Goal: Transaction & Acquisition: Purchase product/service

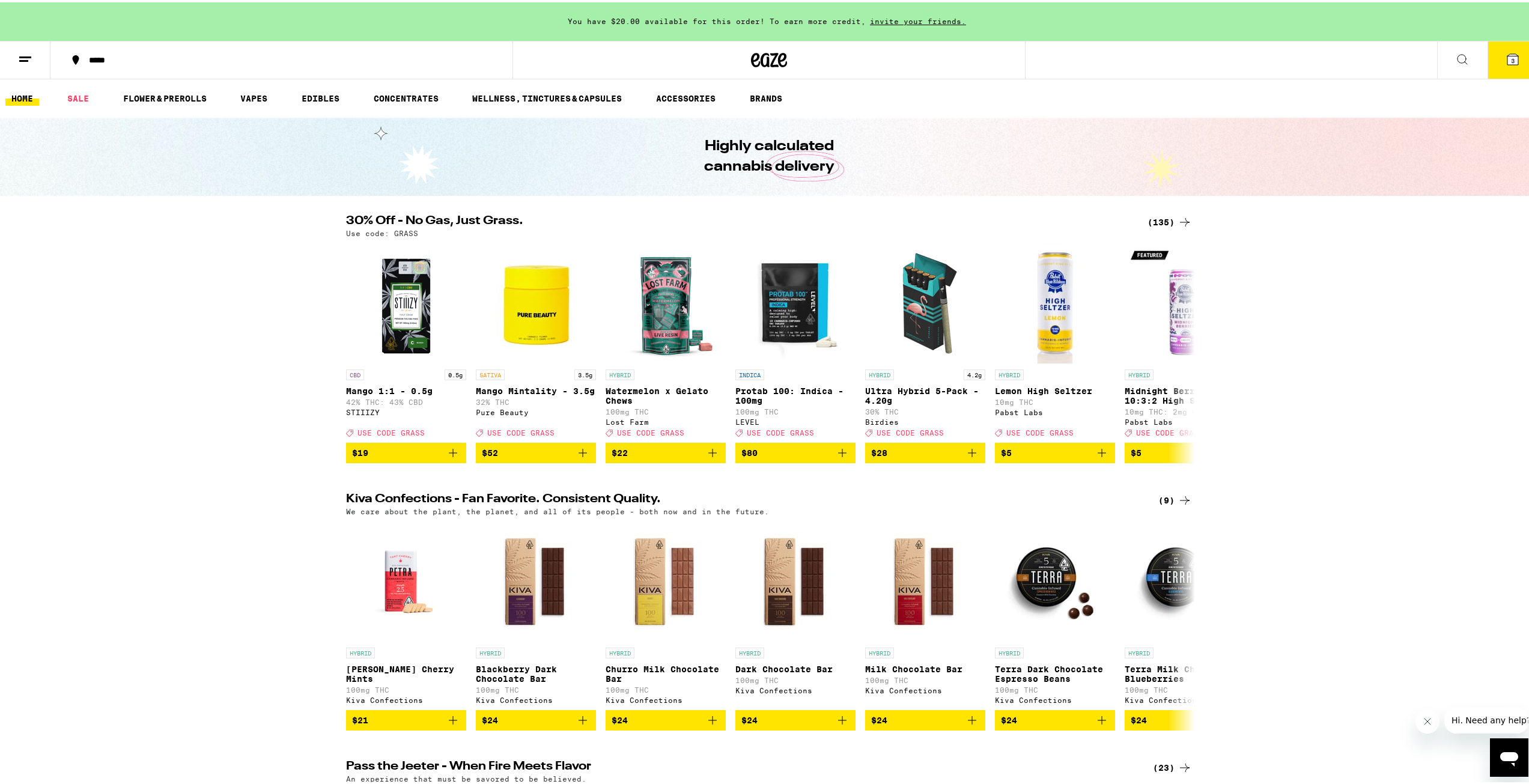
click at [1455, 51] on icon at bounding box center [1462, 56] width 15 height 15
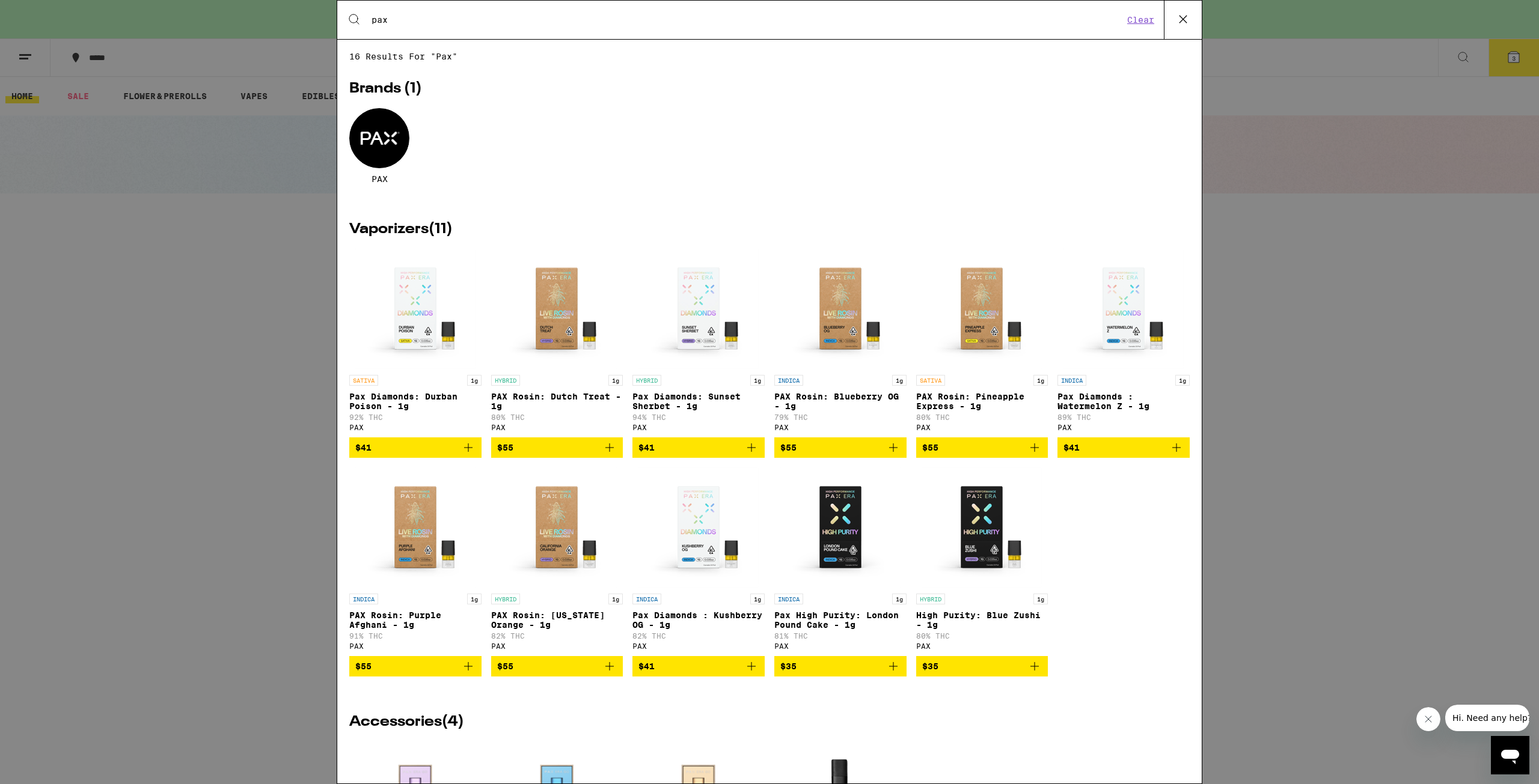
type input "pax"
click at [1172, 14] on button at bounding box center [1183, 20] width 38 height 39
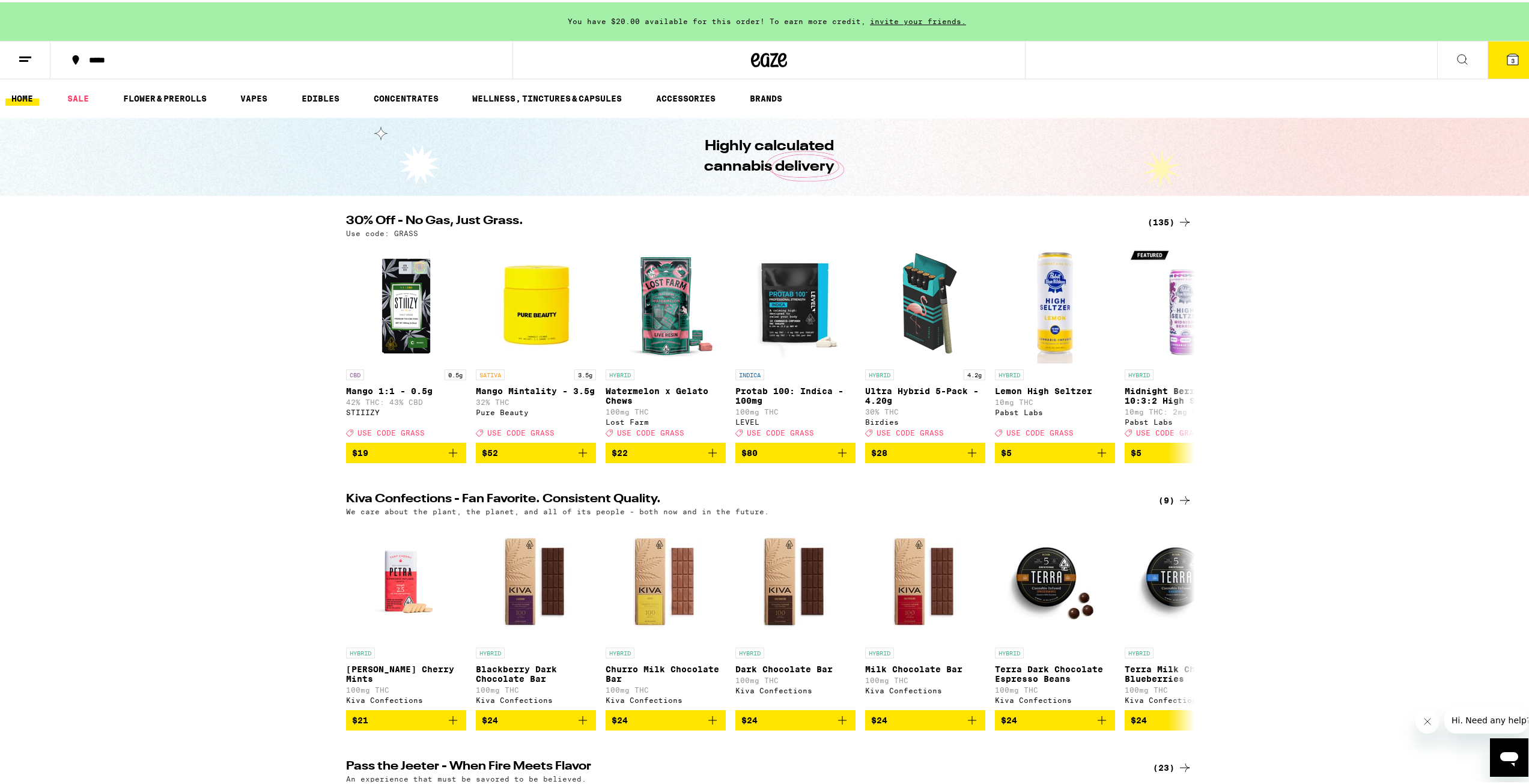
click at [1158, 217] on div "(135)" at bounding box center [1170, 219] width 45 height 15
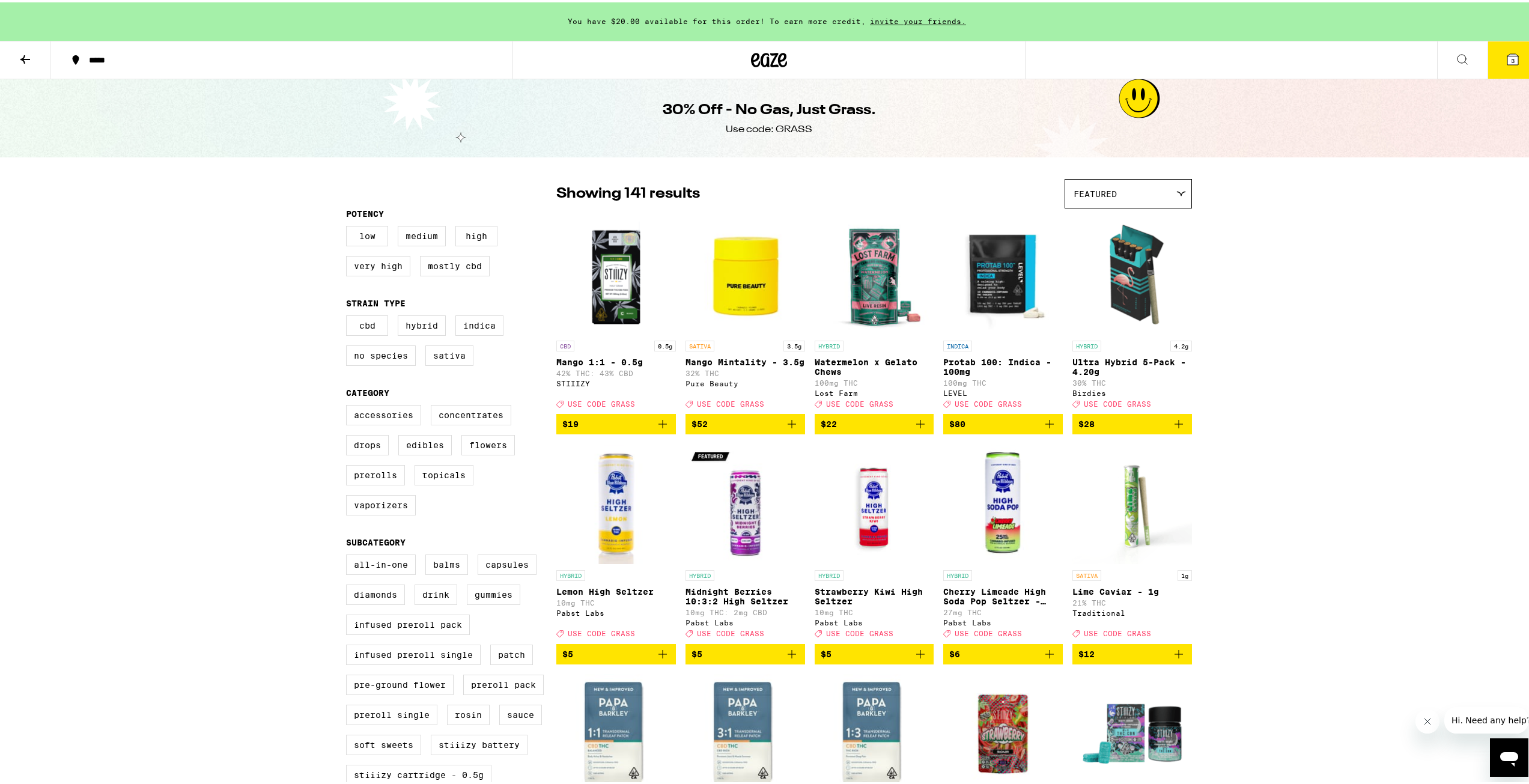
click at [411, 453] on label "Edibles" at bounding box center [425, 442] width 53 height 21
click at [349, 405] on input "Edibles" at bounding box center [348, 404] width 1 height 1
checkbox input "true"
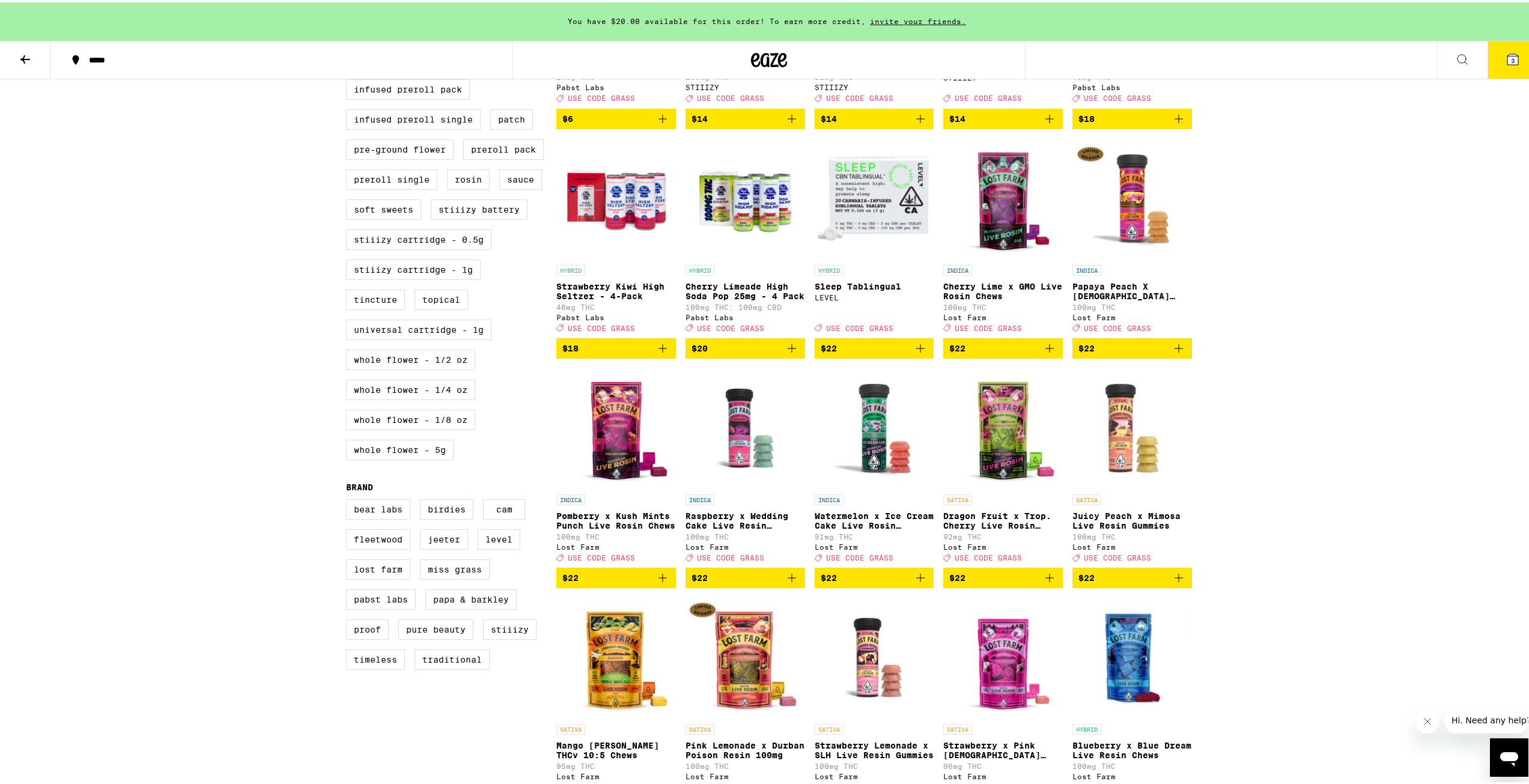
scroll to position [541, 0]
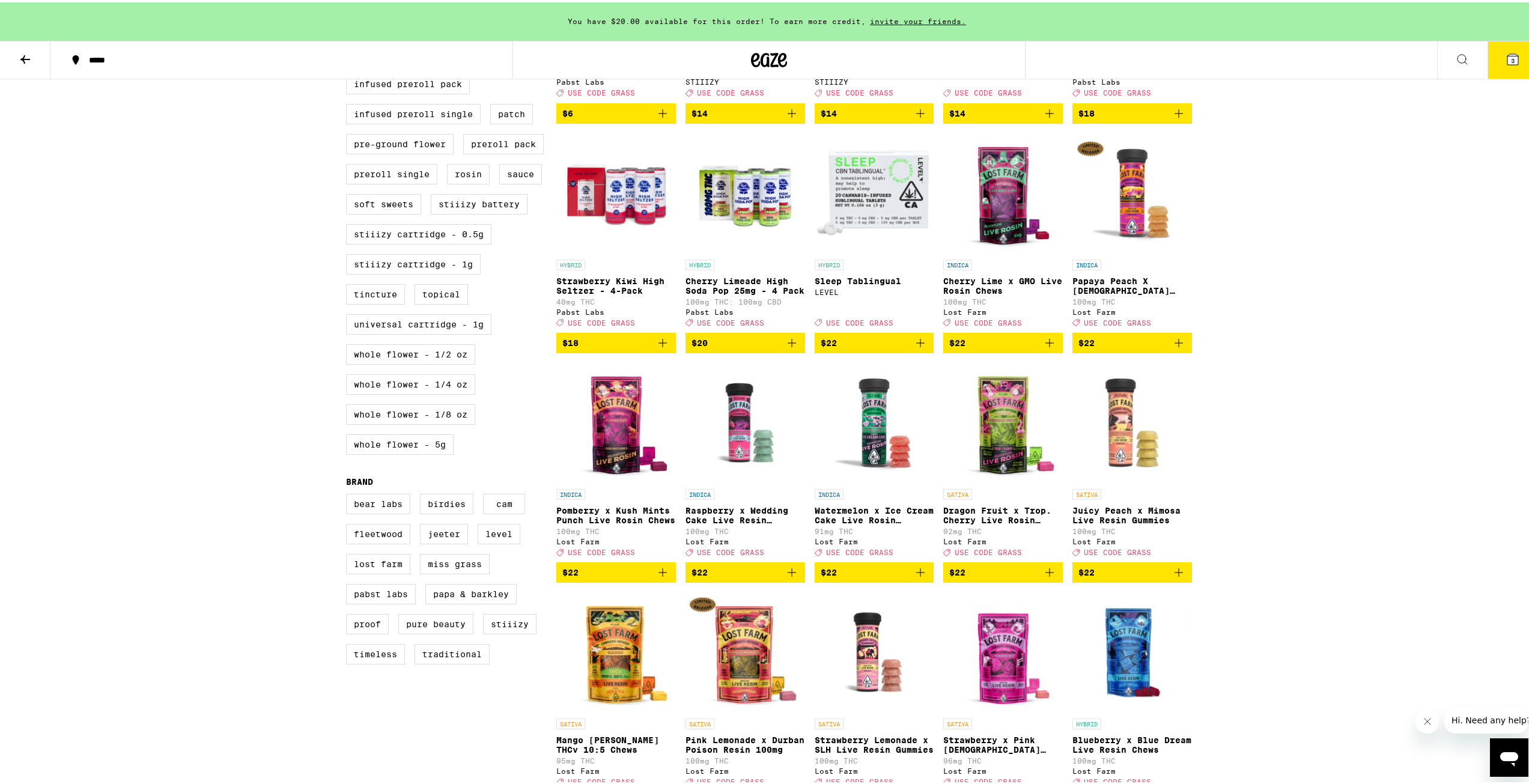
click at [1172, 578] on icon "Add to bag" at bounding box center [1179, 570] width 15 height 15
click at [1261, 380] on div "You have $20.00 available for this order! To earn more credit, invite your frie…" at bounding box center [769, 702] width 1538 height 2486
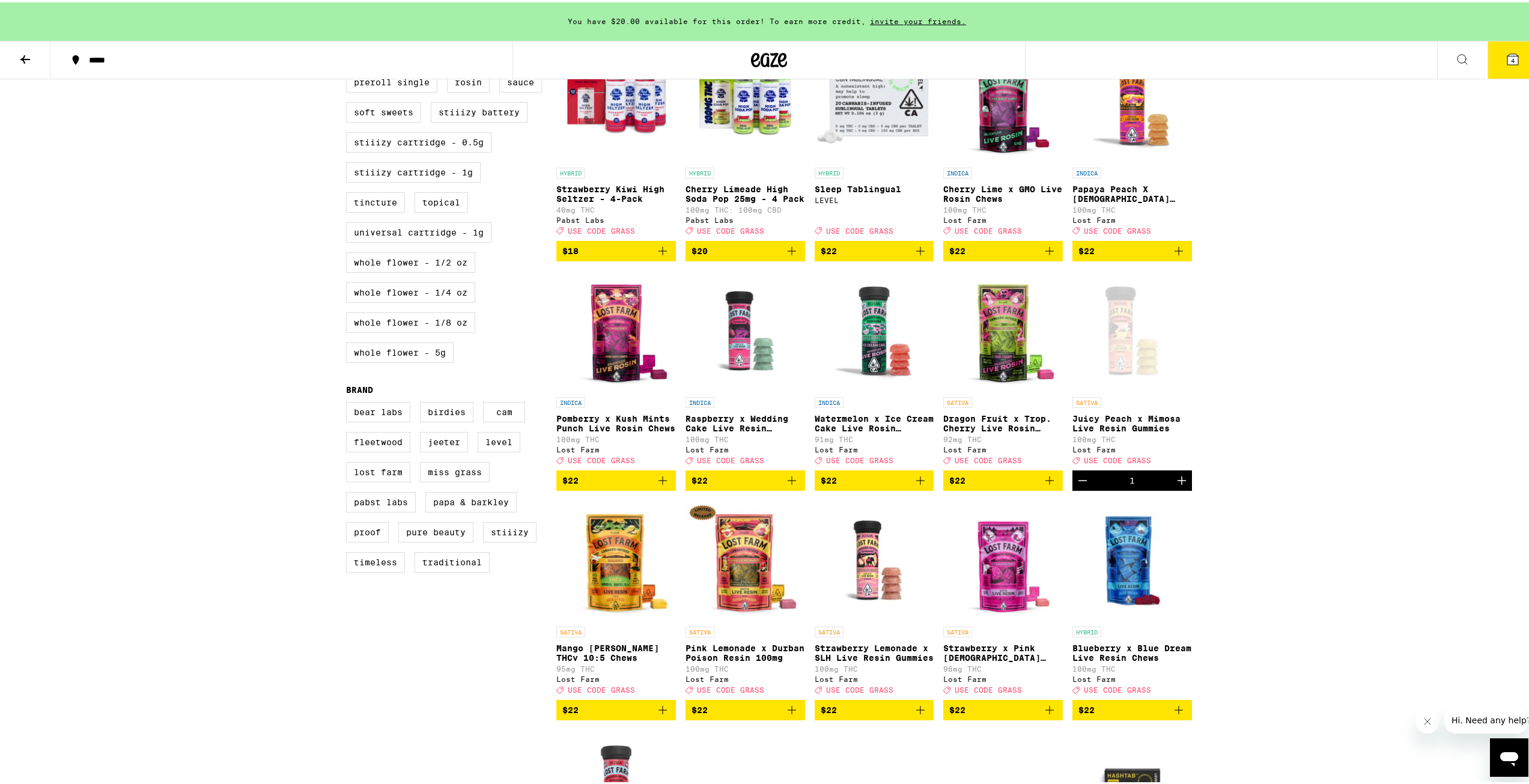
scroll to position [721, 0]
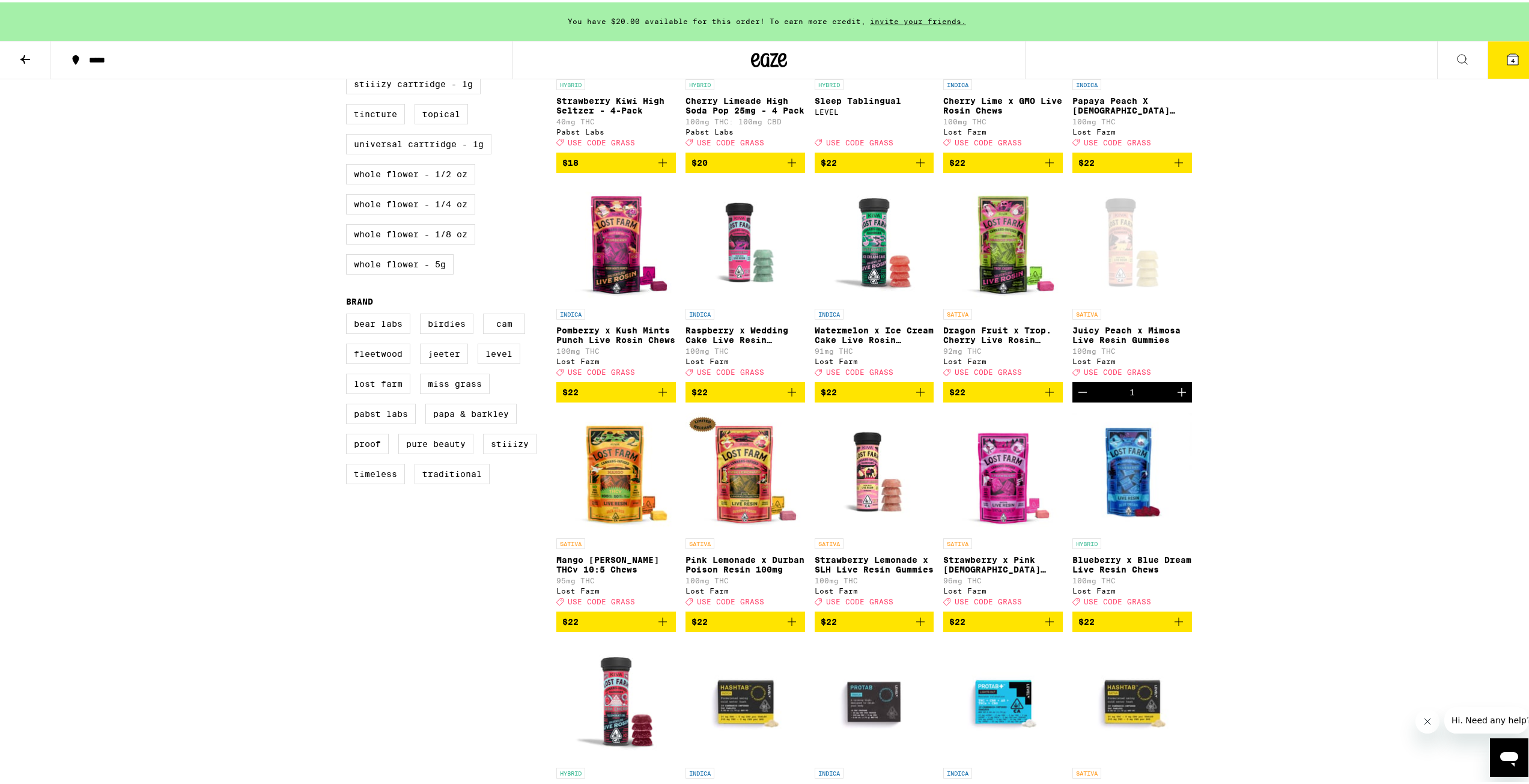
click at [914, 627] on icon "Add to bag" at bounding box center [920, 619] width 15 height 15
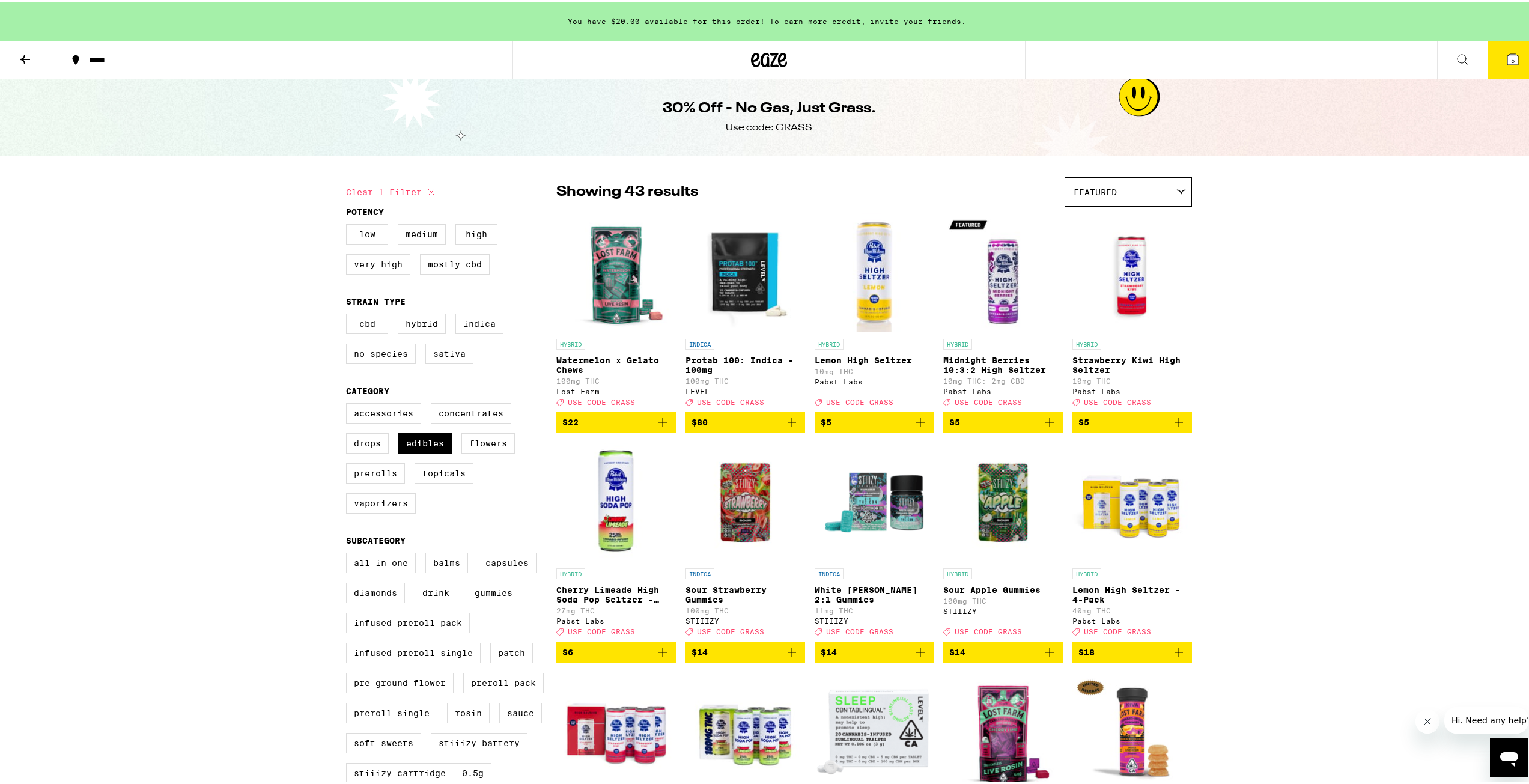
scroll to position [0, 0]
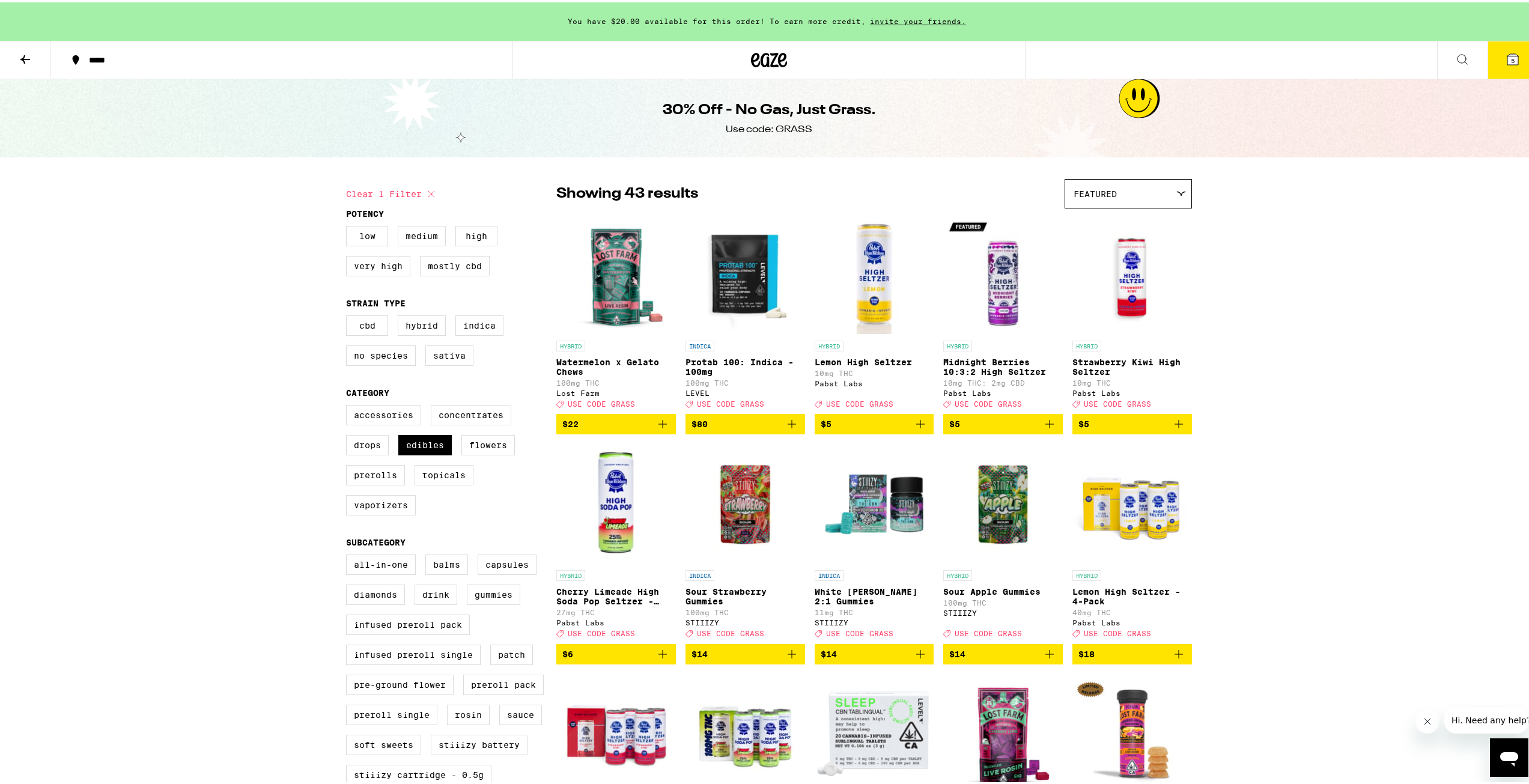
click at [1508, 52] on icon at bounding box center [1513, 56] width 11 height 11
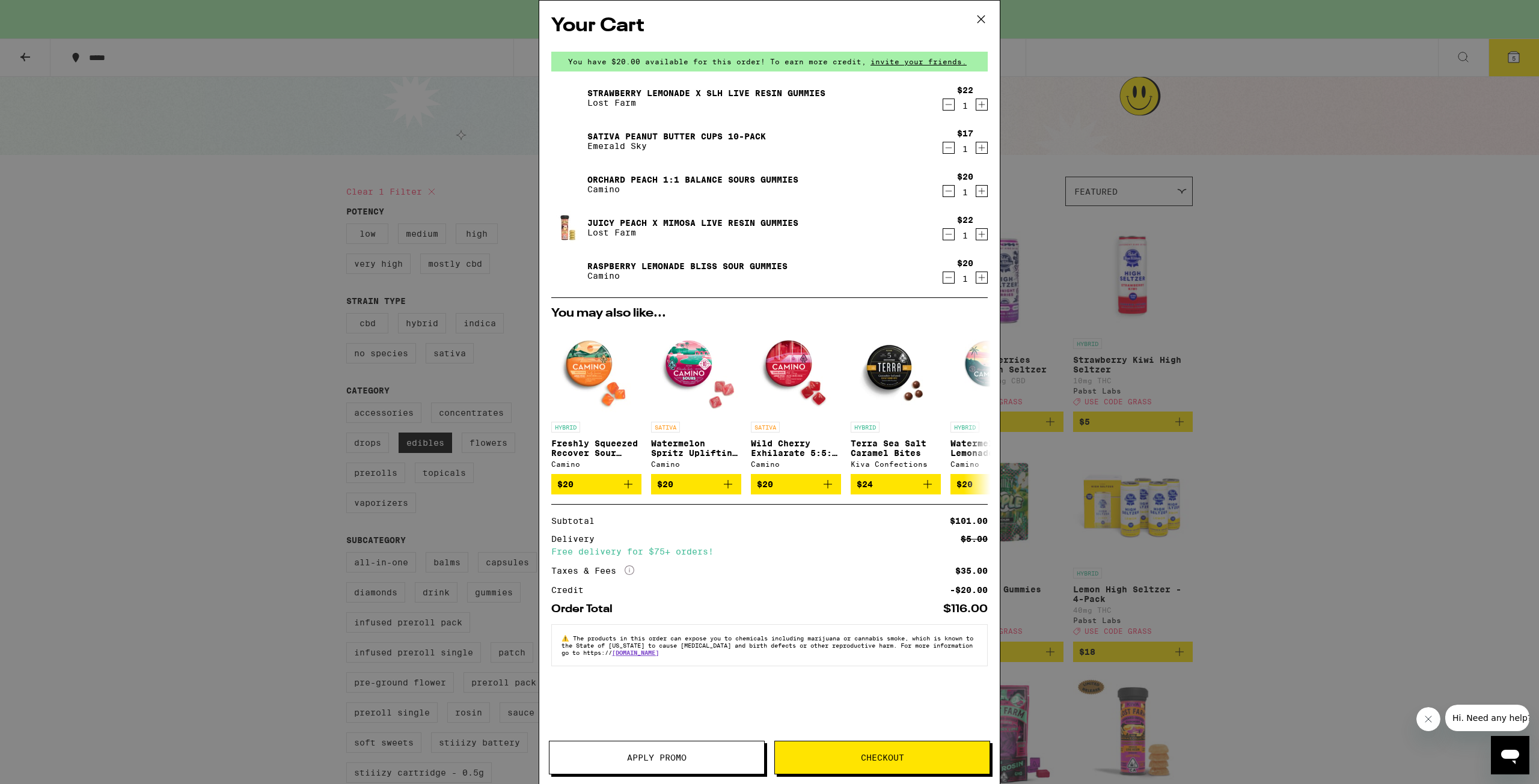
click at [677, 756] on span "Apply Promo" at bounding box center [656, 757] width 59 height 9
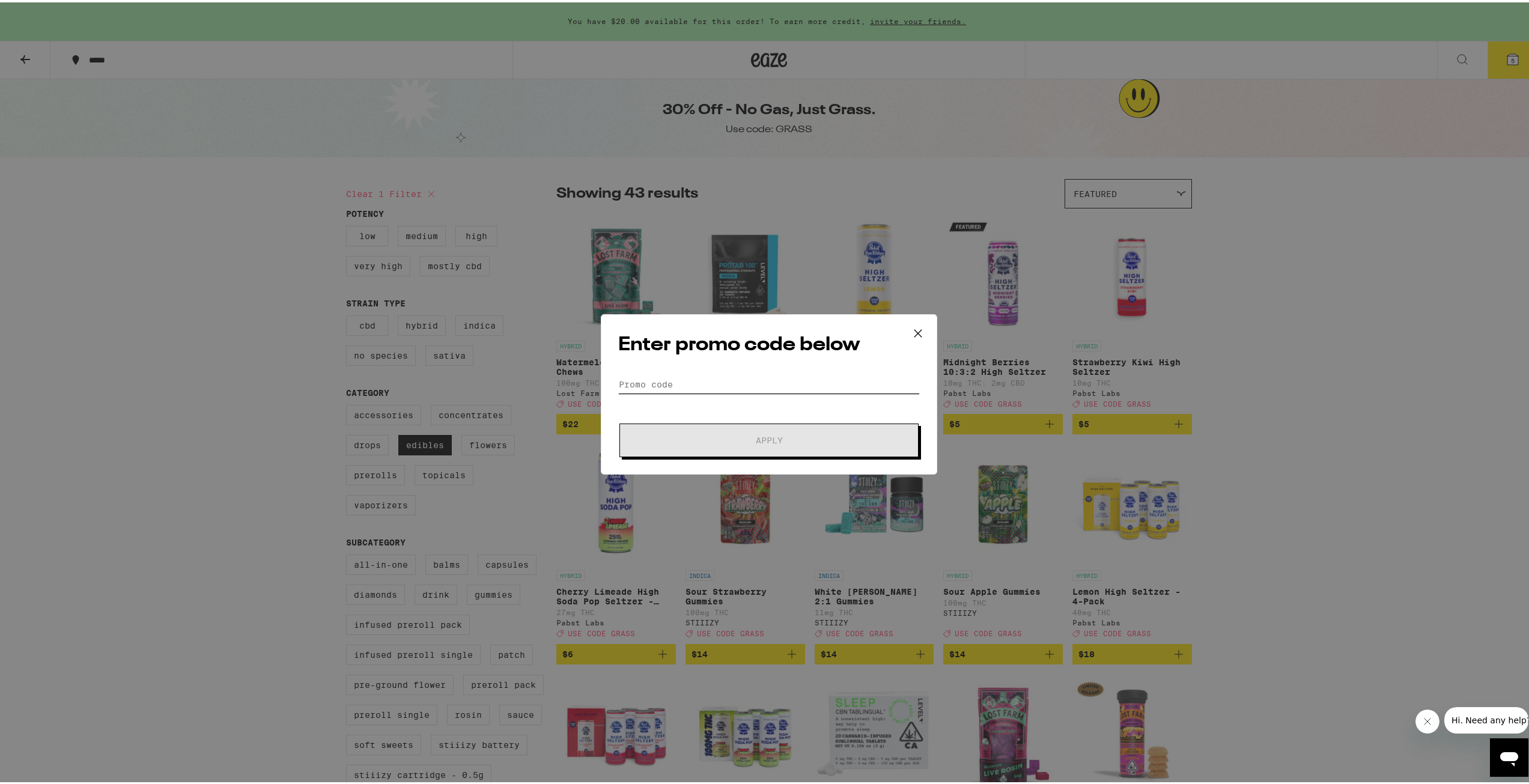
click at [662, 381] on input "Promo Code" at bounding box center [769, 382] width 301 height 18
type input "grass"
click at [693, 442] on button "Apply" at bounding box center [770, 437] width 300 height 33
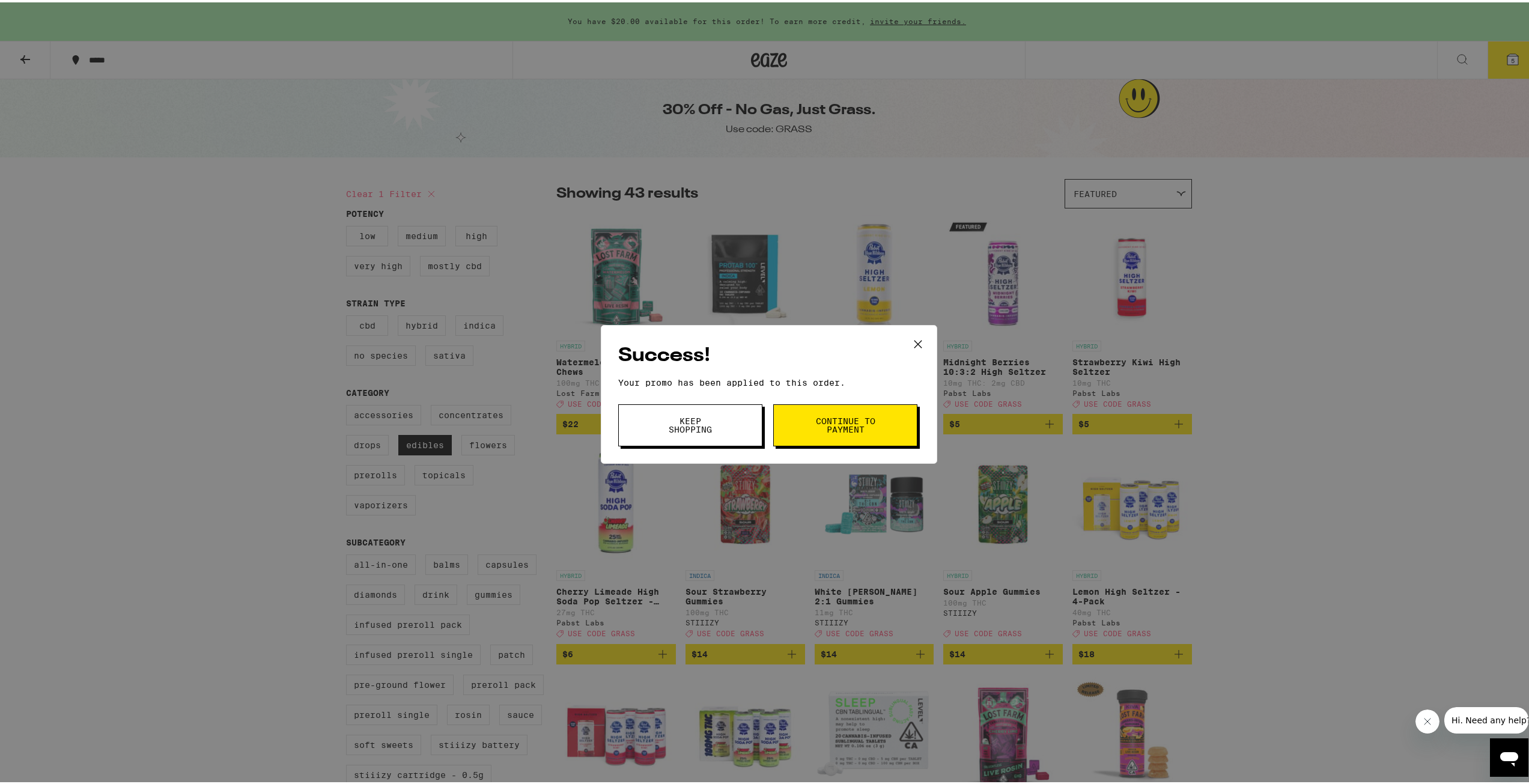
click at [711, 425] on span "Keep Shopping" at bounding box center [691, 423] width 62 height 17
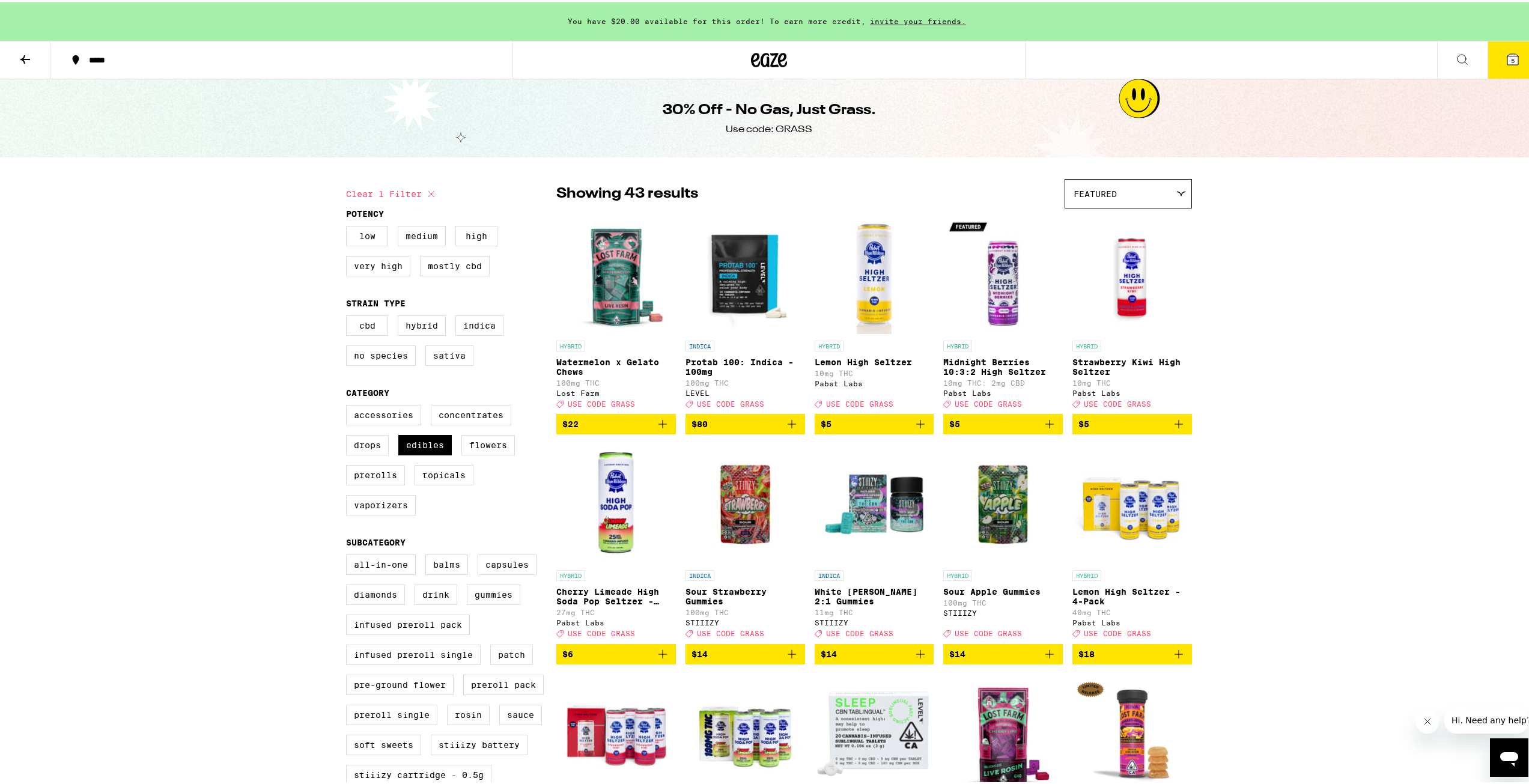
click at [1509, 58] on icon at bounding box center [1513, 56] width 11 height 11
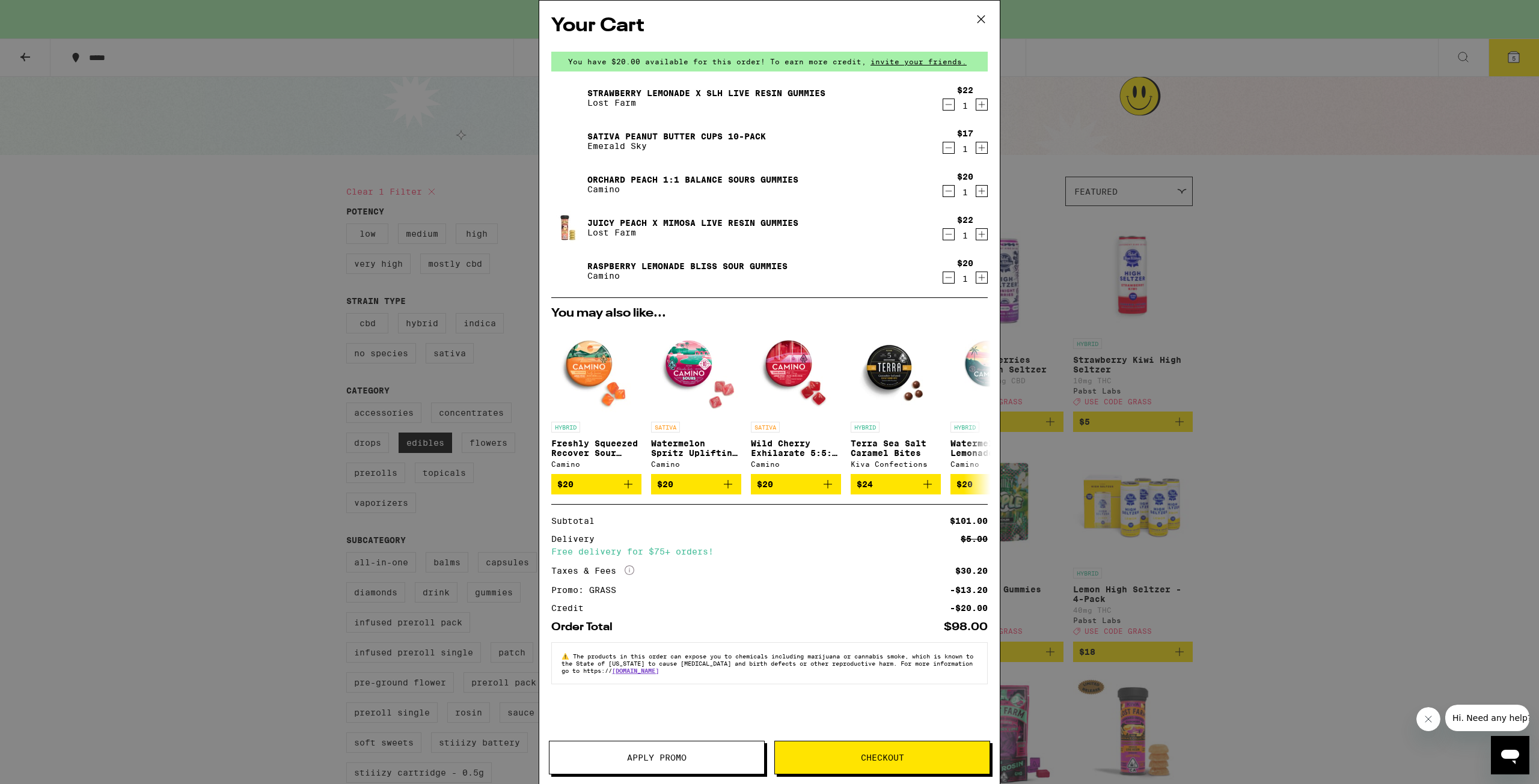
click at [949, 193] on icon "Decrement" at bounding box center [948, 191] width 11 height 15
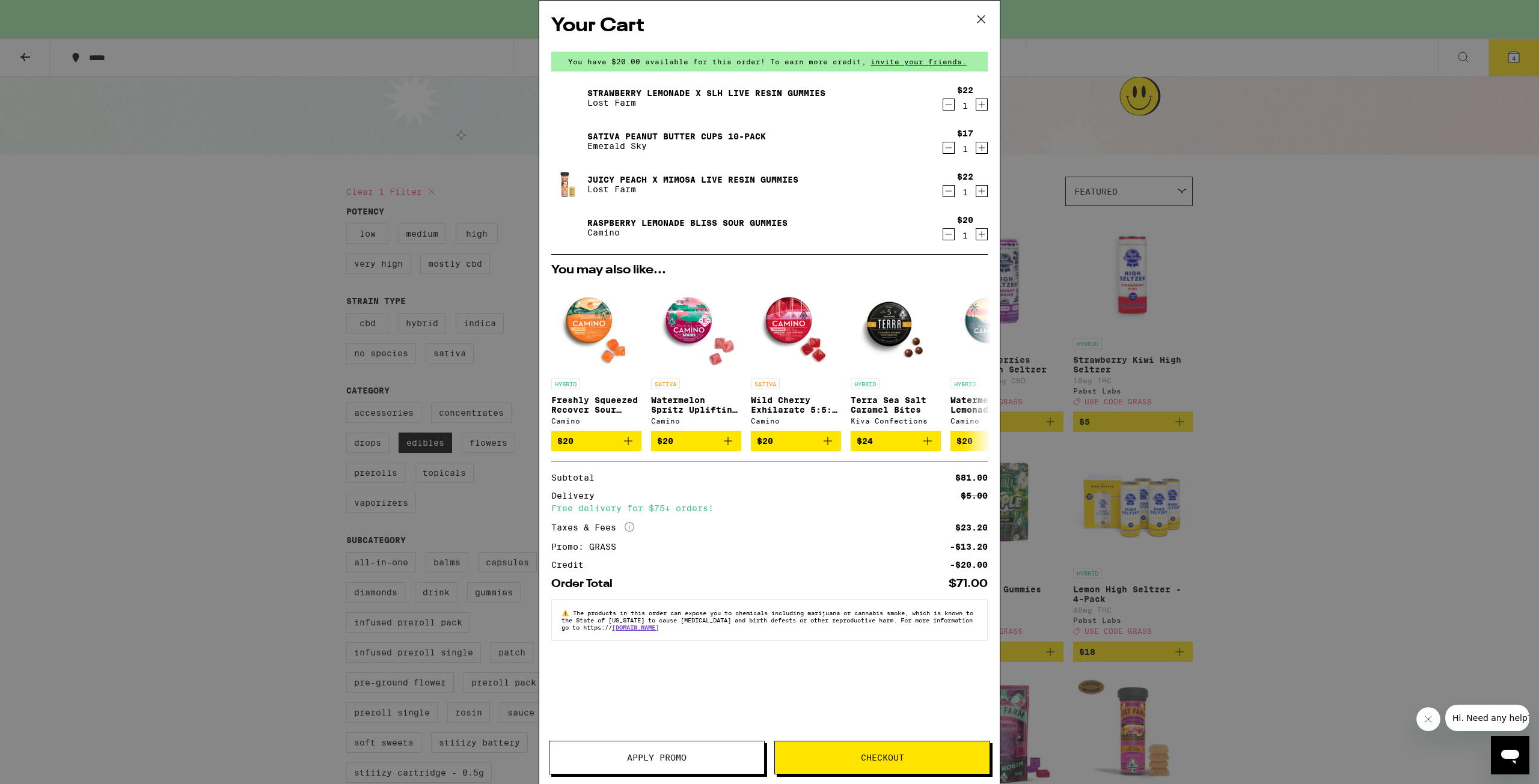
click at [949, 237] on icon "Decrement" at bounding box center [948, 234] width 11 height 15
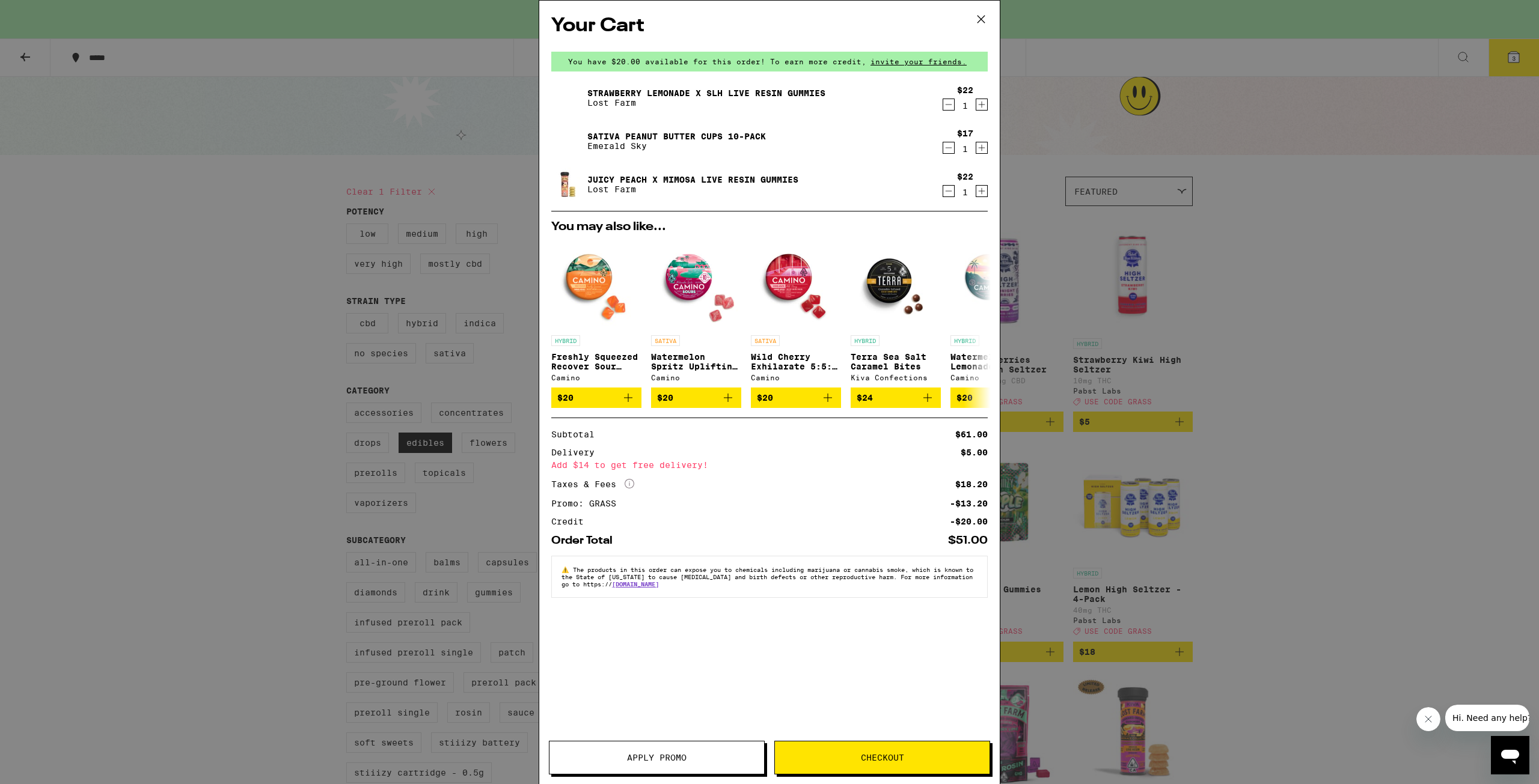
click at [721, 144] on p "Emerald Sky" at bounding box center [677, 146] width 178 height 9
click at [559, 135] on img at bounding box center [568, 140] width 33 height 33
click at [570, 140] on img at bounding box center [568, 140] width 33 height 33
click at [332, 236] on div "Your Cart You have $20.00 available for this order! To earn more credit, invite…" at bounding box center [769, 392] width 1539 height 784
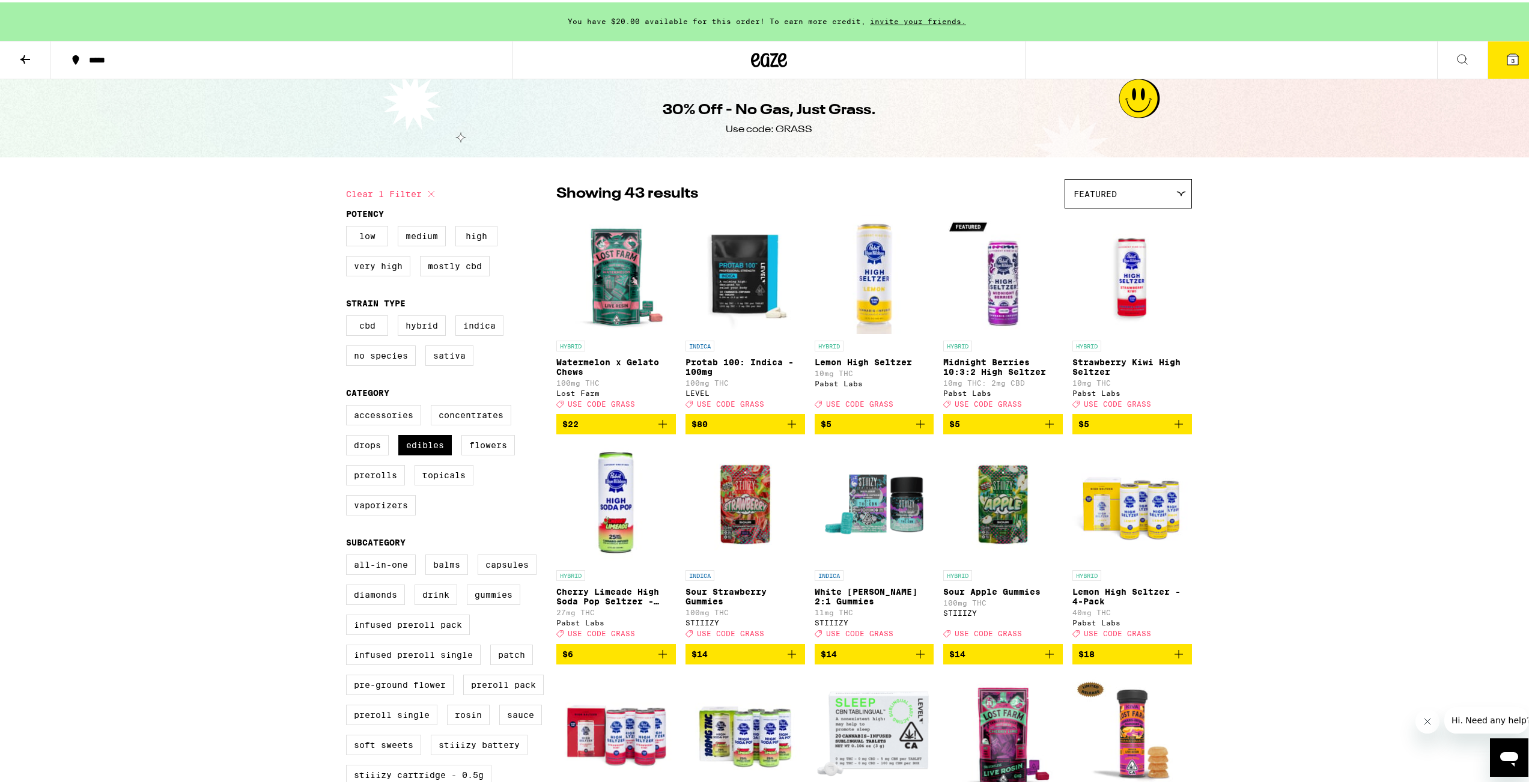
click at [27, 57] on icon at bounding box center [25, 57] width 9 height 9
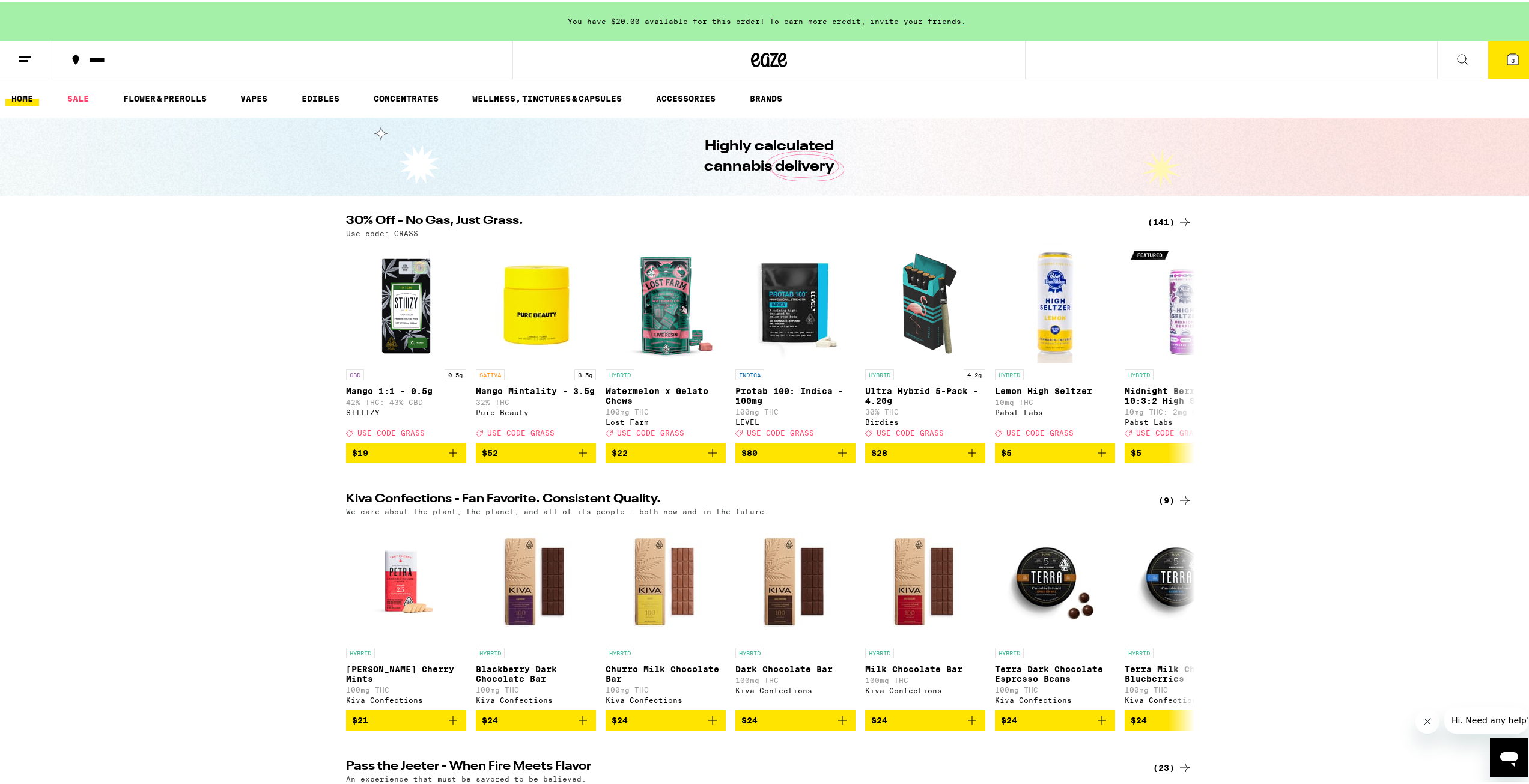
click at [1458, 46] on button at bounding box center [1462, 58] width 51 height 38
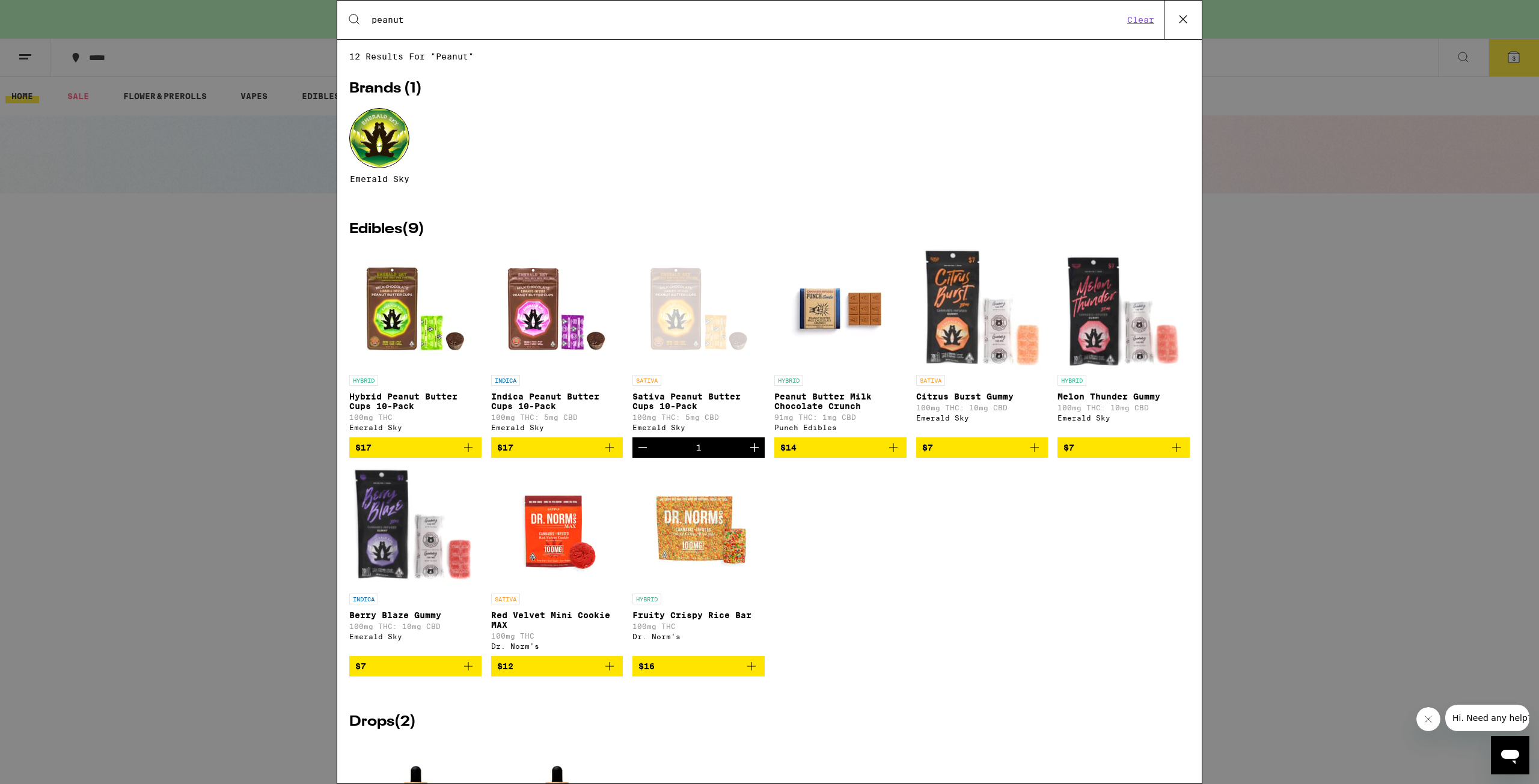
type input "peanut"
click at [1324, 294] on div "Search for Products peanut Clear 12 results for "peanut" Brands ( 1 ) Emerald S…" at bounding box center [769, 392] width 1539 height 784
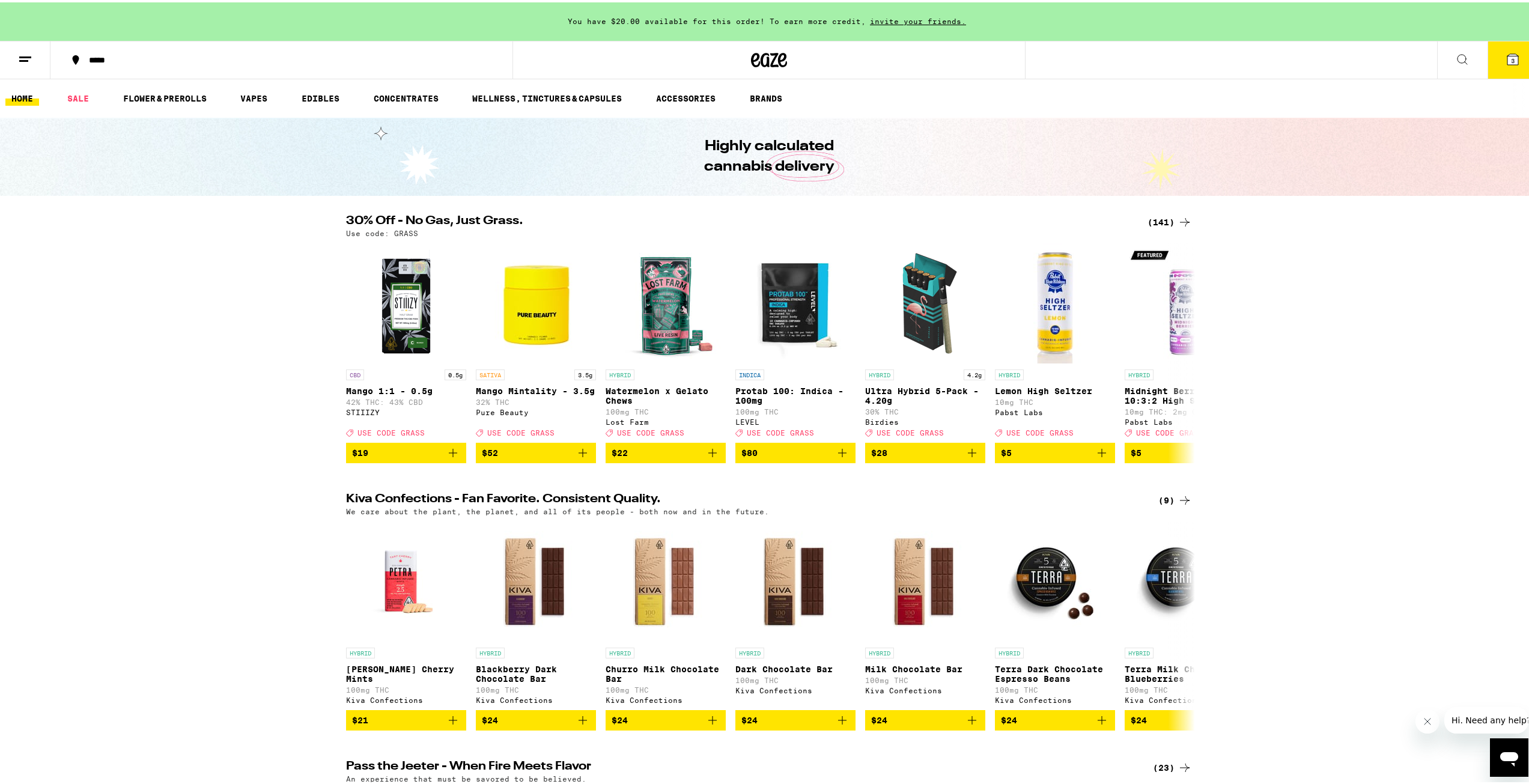
click at [1499, 64] on button "3" at bounding box center [1513, 58] width 51 height 38
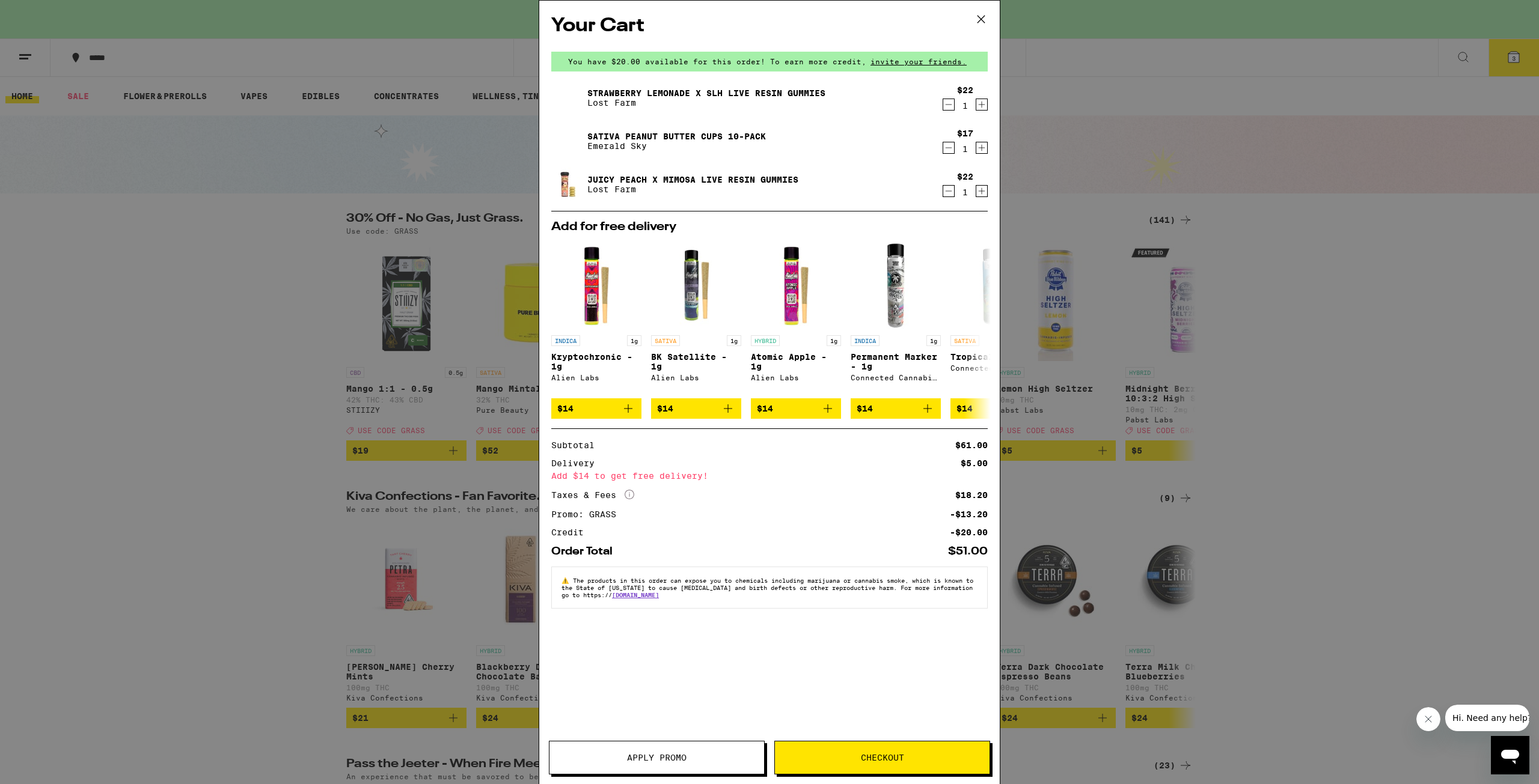
click at [194, 297] on div "Your Cart You have $20.00 available for this order! To earn more credit, invite…" at bounding box center [769, 392] width 1539 height 784
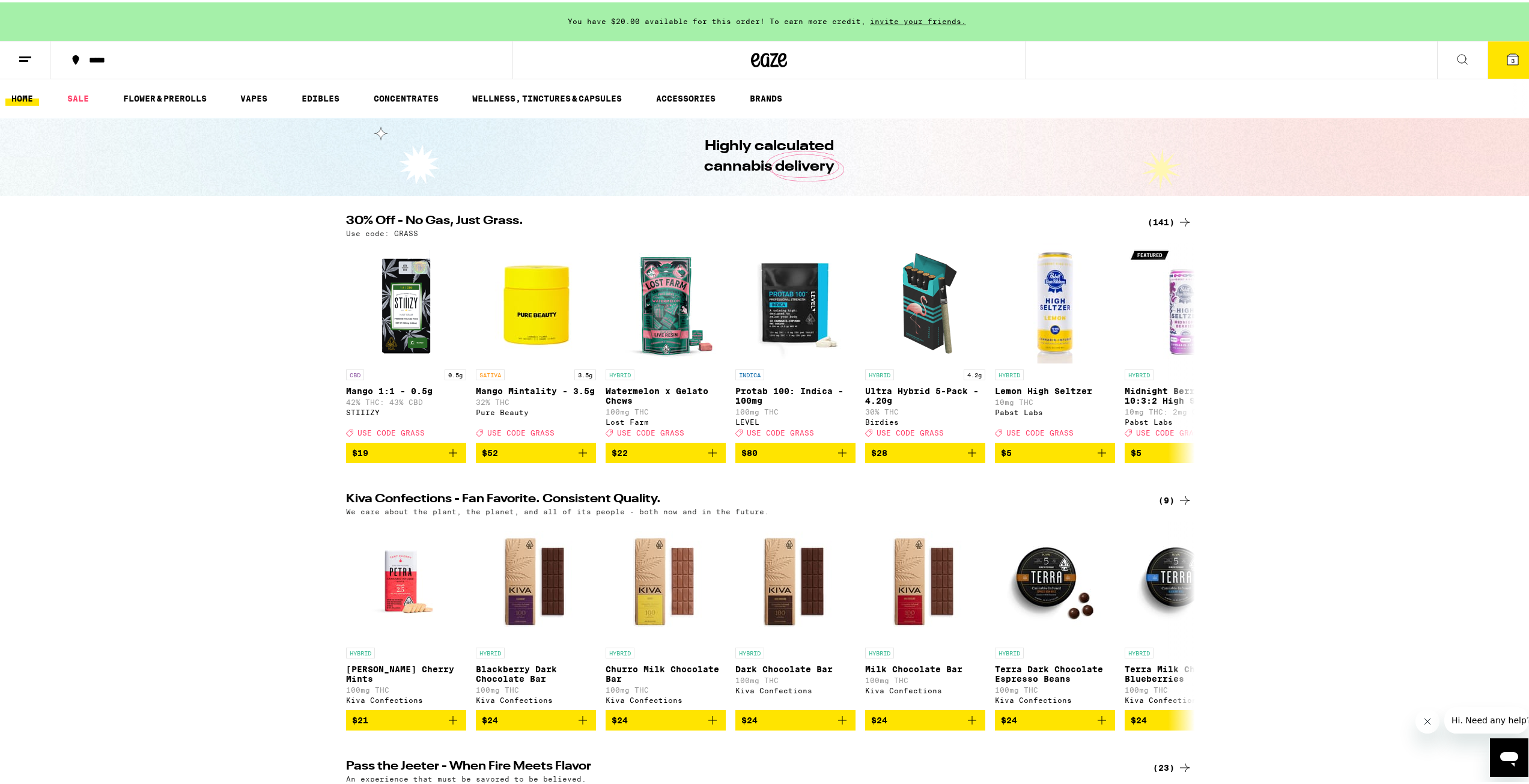
click at [1163, 218] on div "(141)" at bounding box center [1170, 219] width 45 height 15
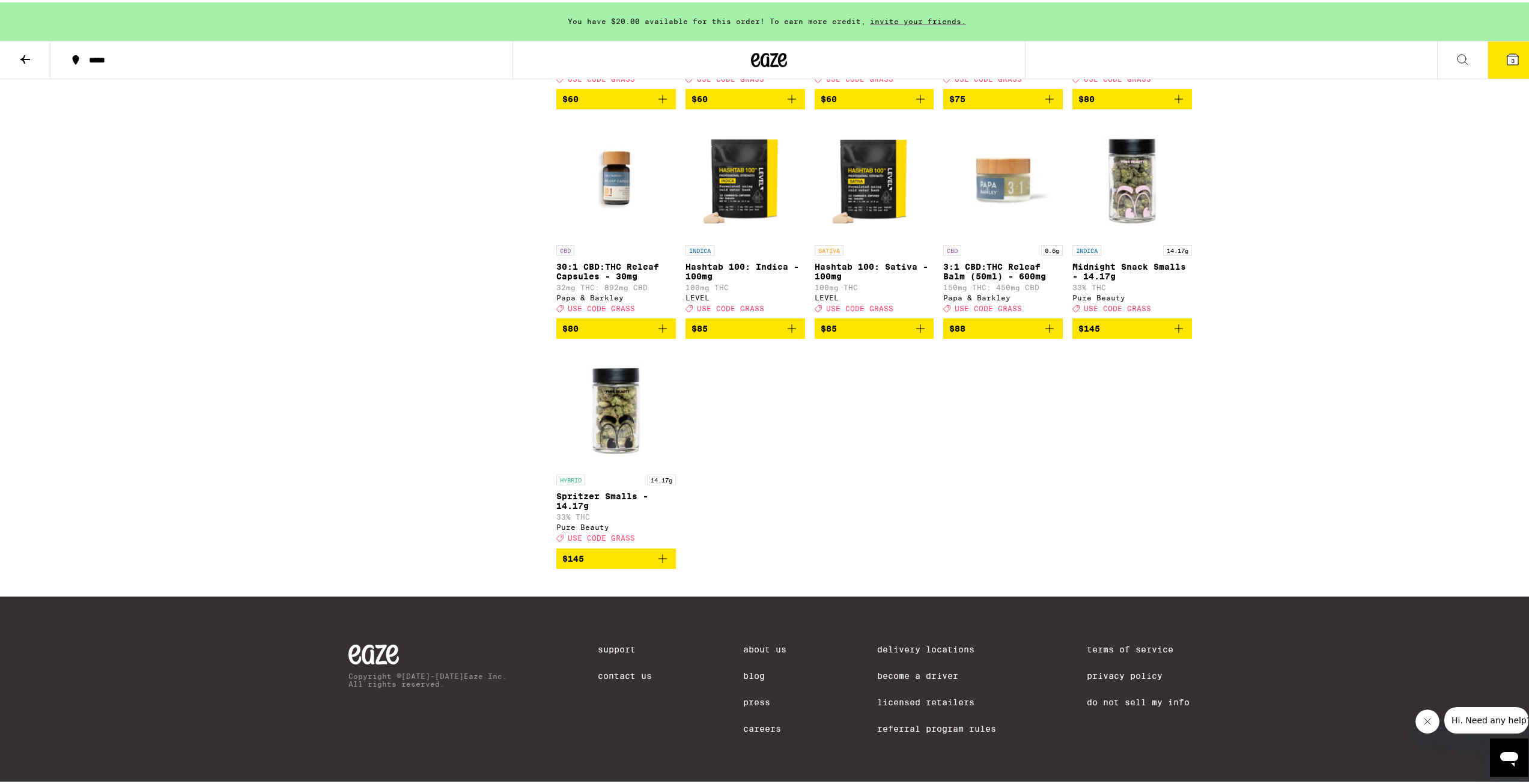
scroll to position [6368, 0]
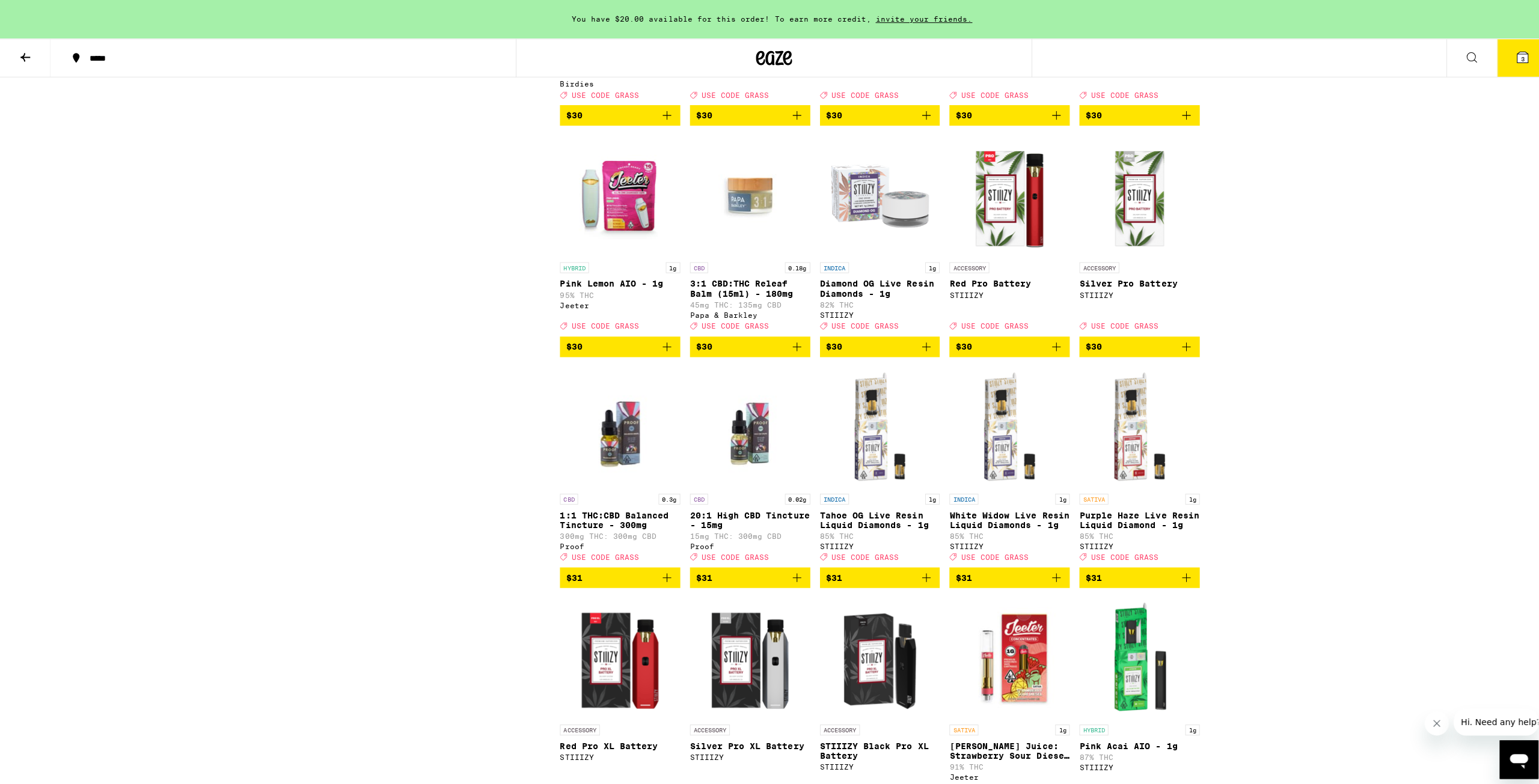
scroll to position [0, 0]
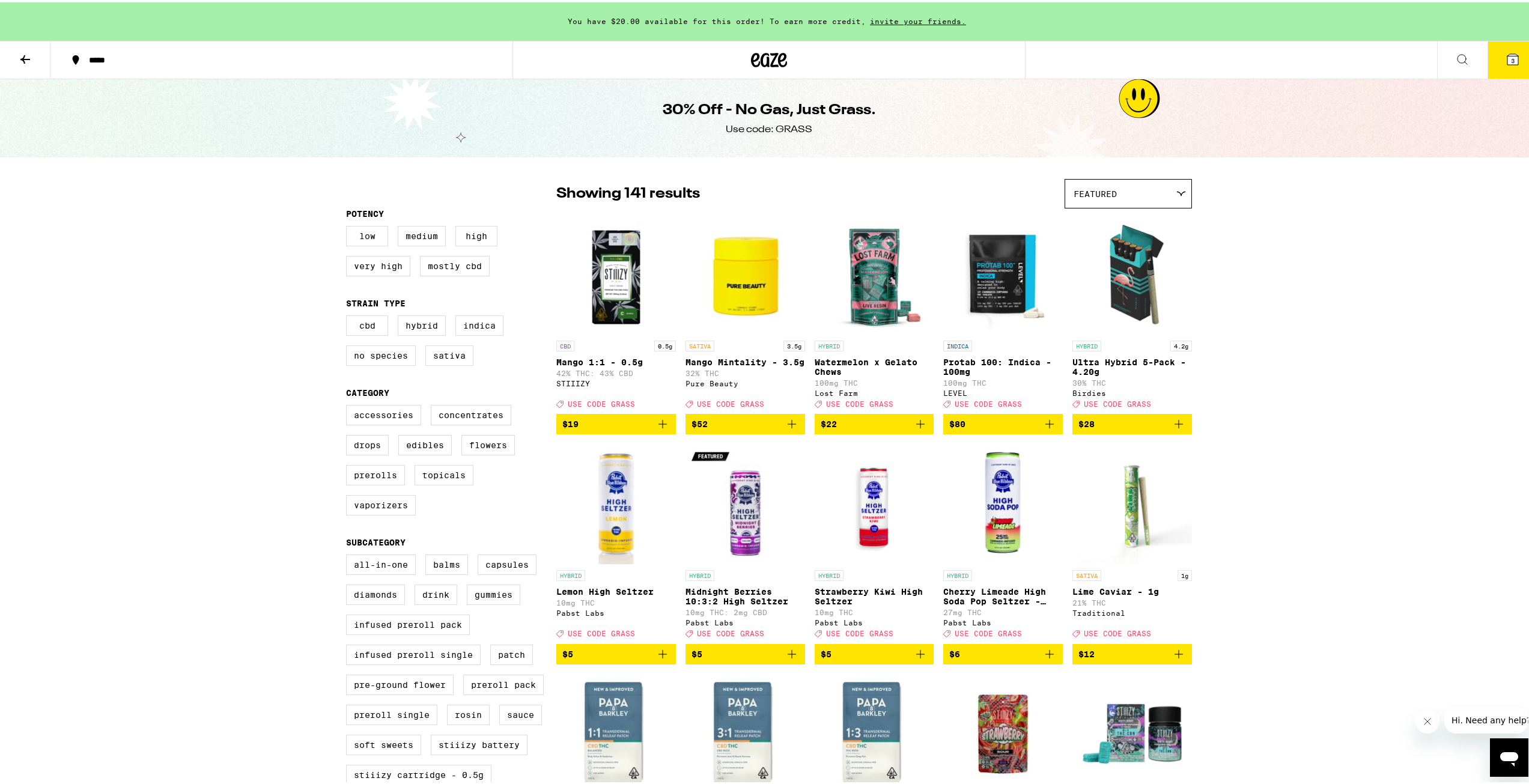
click at [1506, 55] on icon at bounding box center [1513, 56] width 15 height 15
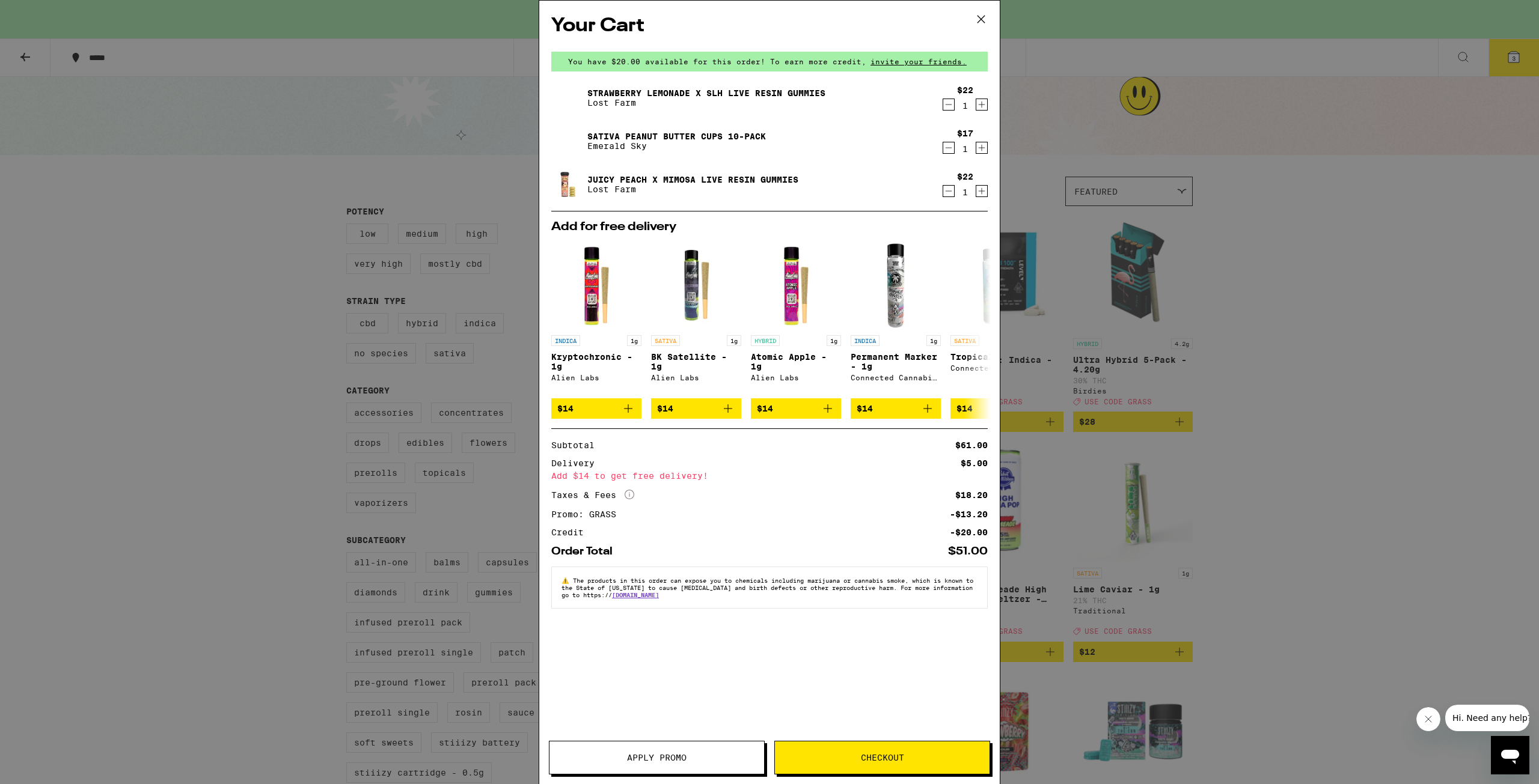
click at [985, 146] on icon "Increment" at bounding box center [981, 147] width 11 height 15
